Goal: Task Accomplishment & Management: Complete application form

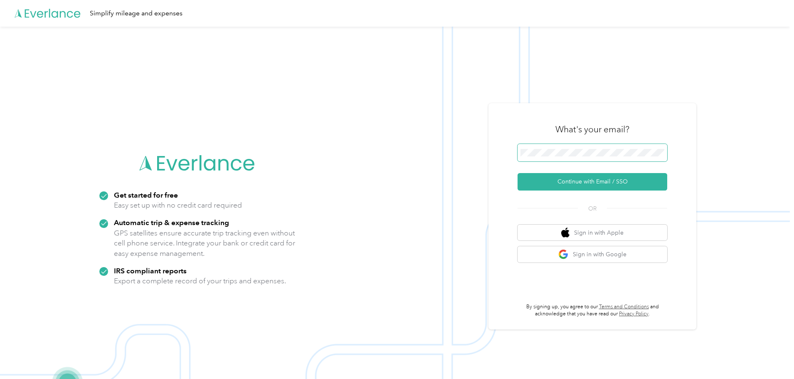
click at [585, 157] on span at bounding box center [593, 152] width 150 height 17
click at [596, 176] on button "Continue with Email / SSO" at bounding box center [593, 181] width 150 height 17
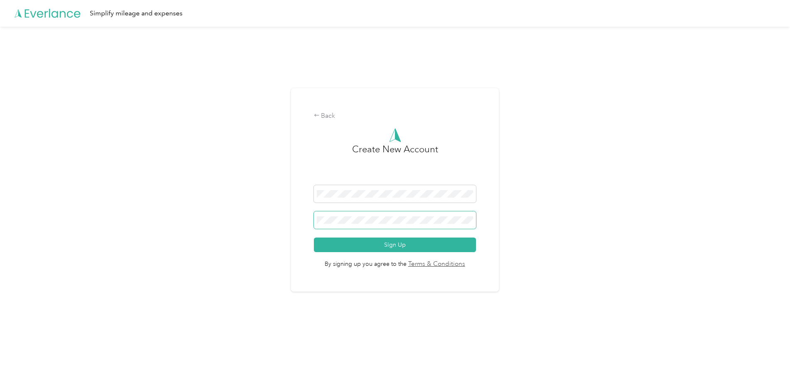
click at [314, 237] on button "Sign Up" at bounding box center [395, 244] width 163 height 15
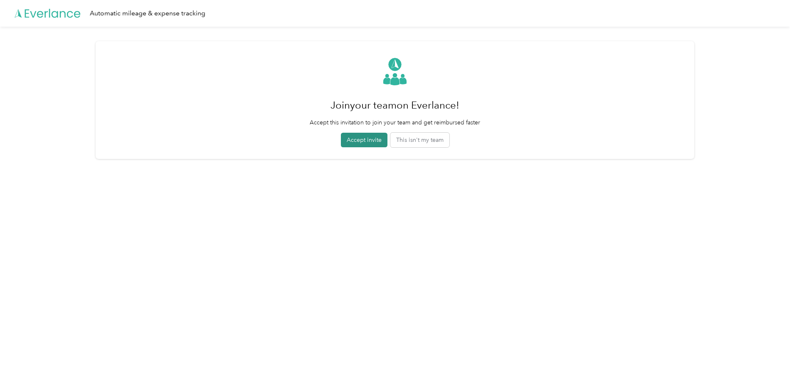
click at [346, 142] on button "Accept invite" at bounding box center [364, 140] width 47 height 15
click at [351, 136] on button "Accept invite" at bounding box center [364, 140] width 47 height 15
click at [364, 142] on button "Accept invite" at bounding box center [364, 140] width 47 height 15
click at [371, 141] on button "Accept invite" at bounding box center [364, 140] width 47 height 15
click at [367, 136] on button "Accept invite" at bounding box center [364, 140] width 47 height 15
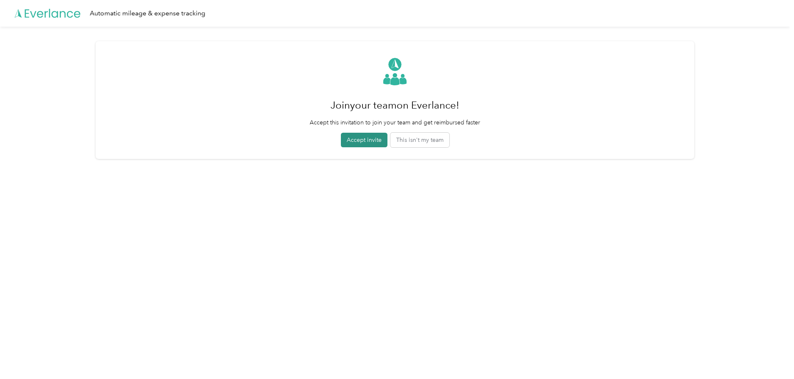
click at [367, 136] on button "Accept invite" at bounding box center [364, 140] width 47 height 15
click at [421, 75] on div "Join your team on Everlance! Accept this invitation to join your team and get r…" at bounding box center [395, 100] width 171 height 94
drag, startPoint x: 313, startPoint y: 111, endPoint x: 329, endPoint y: 109, distance: 15.9
click at [319, 111] on h1 "Join your team on Everlance!" at bounding box center [395, 105] width 171 height 20
drag, startPoint x: 329, startPoint y: 109, endPoint x: 334, endPoint y: 109, distance: 5.4
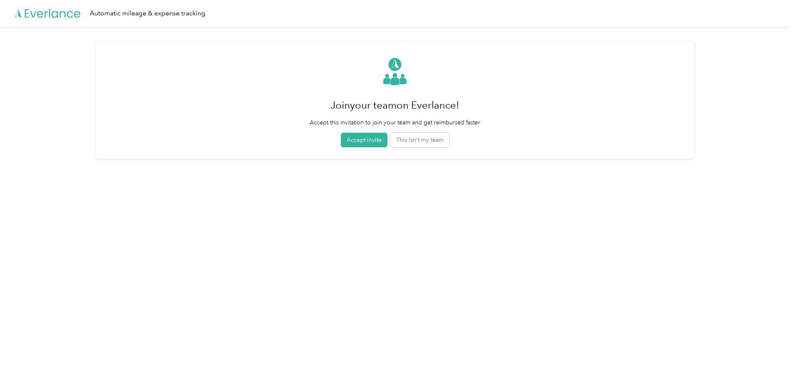
click at [330, 109] on h1 "Join your team on Everlance!" at bounding box center [395, 105] width 171 height 20
drag, startPoint x: 433, startPoint y: 111, endPoint x: 442, endPoint y: 111, distance: 8.3
click at [442, 111] on h1 "Join your team on Everlance!" at bounding box center [395, 105] width 171 height 20
click at [355, 138] on button "Accept invite" at bounding box center [364, 140] width 47 height 15
